Goal: Navigation & Orientation: Find specific page/section

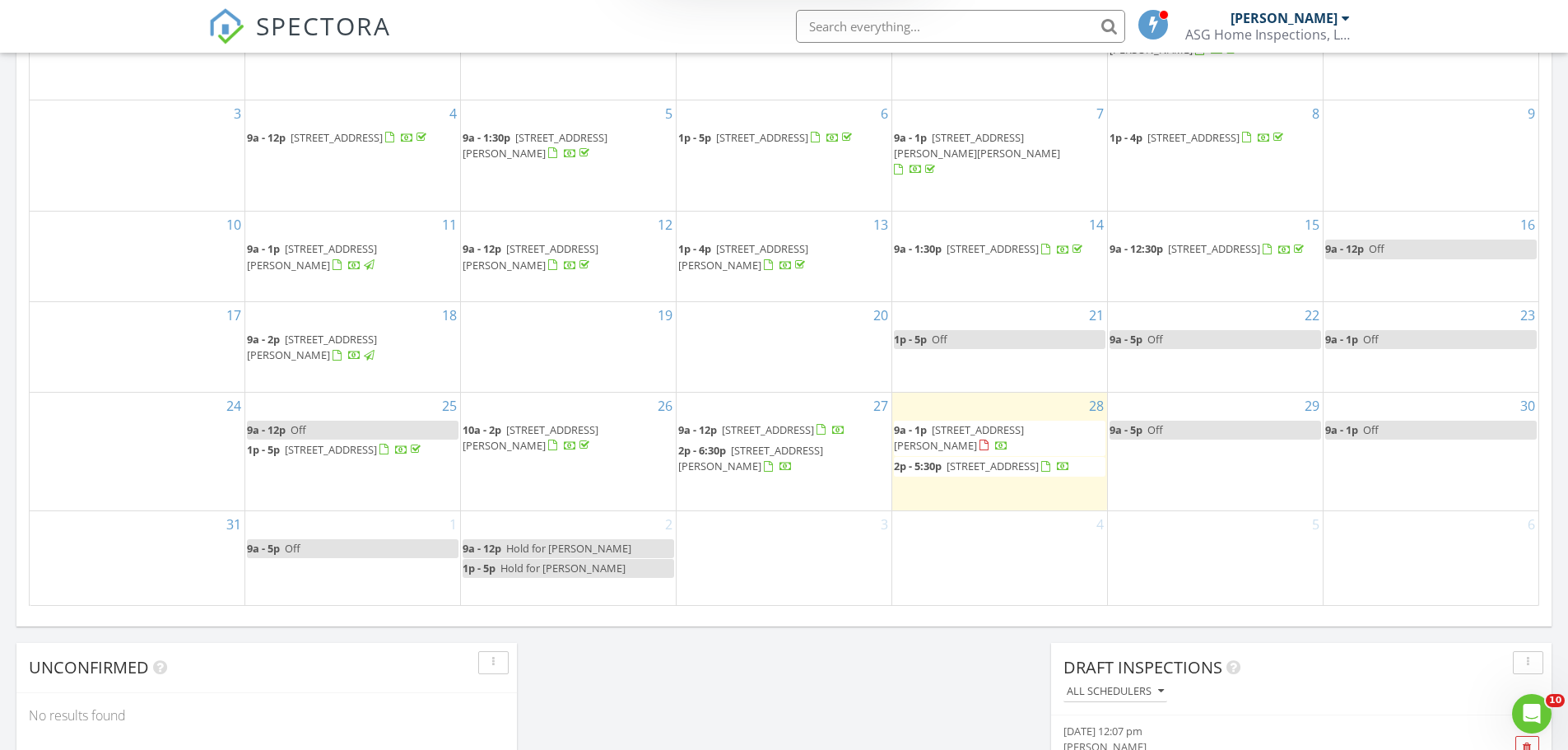
scroll to position [905, 0]
click at [917, 421] on span "9a - 1p" at bounding box center [910, 429] width 32 height 14
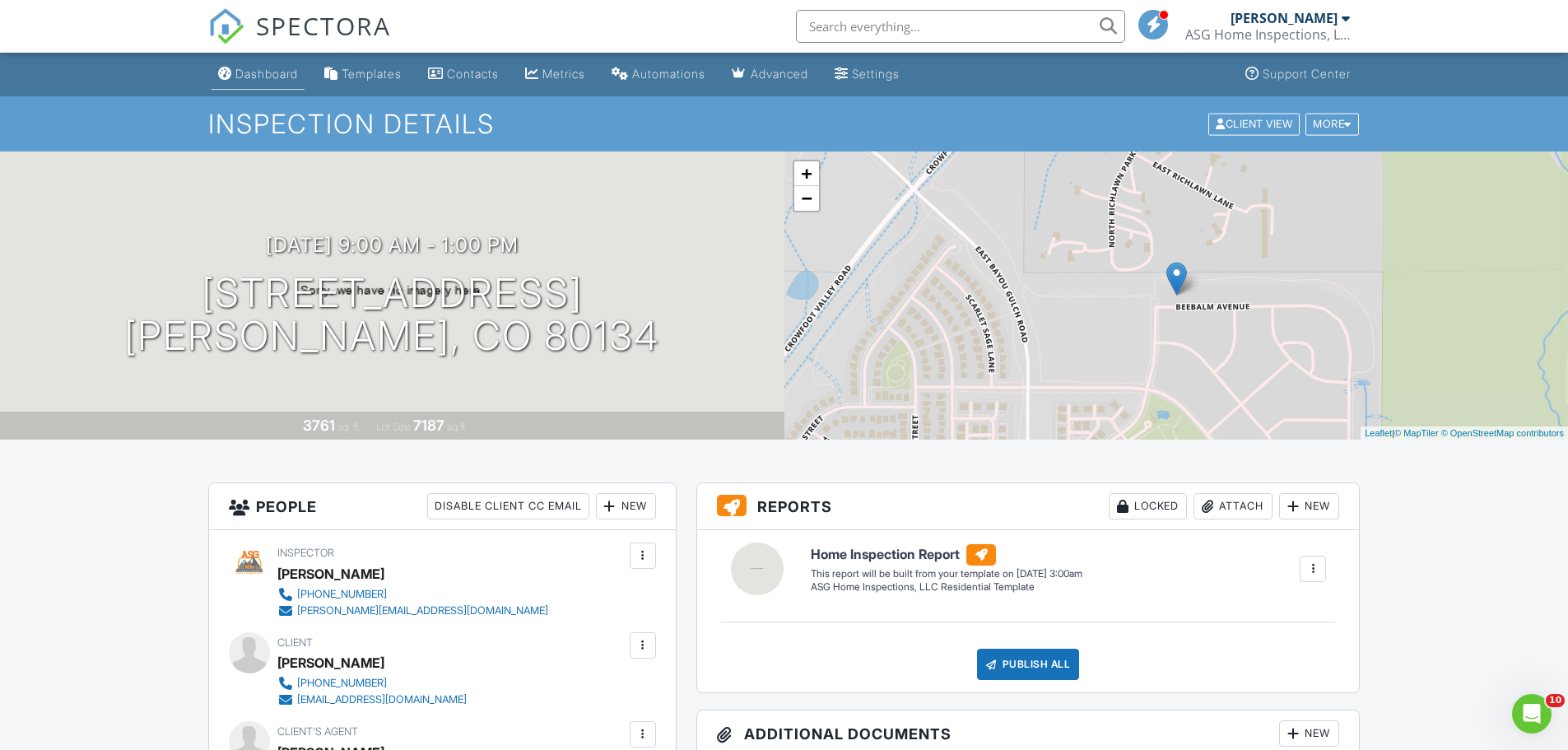
click at [292, 69] on div "Dashboard" at bounding box center [266, 74] width 62 height 14
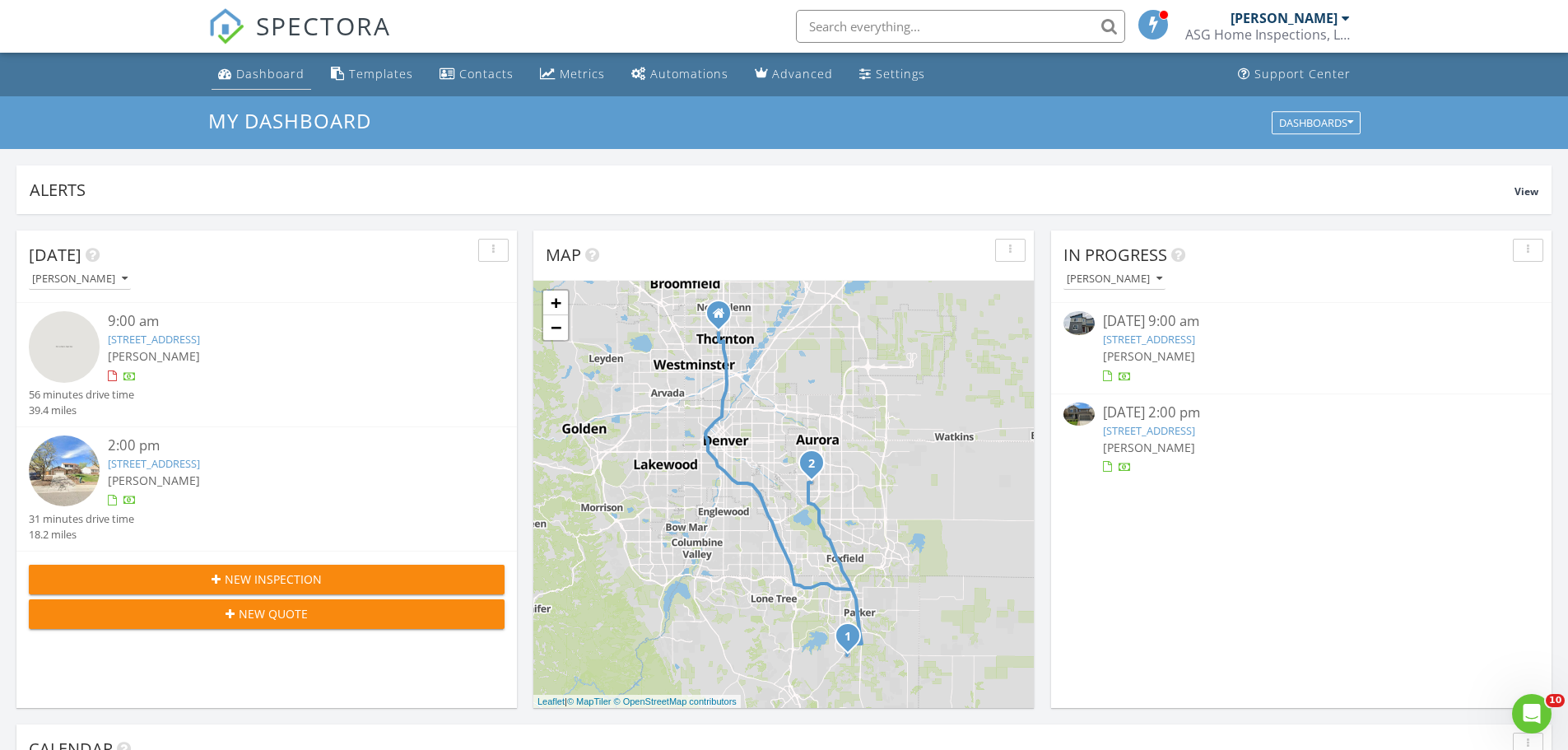
click at [279, 78] on div "Dashboard" at bounding box center [271, 73] width 69 height 15
